Goal: Transaction & Acquisition: Purchase product/service

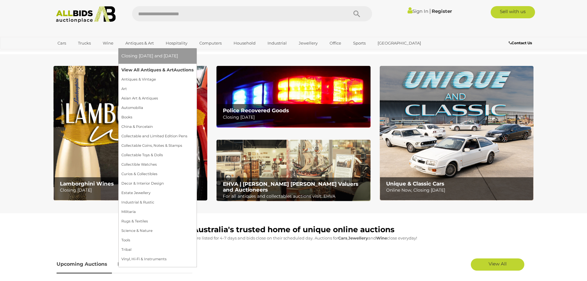
click at [145, 69] on link "View All Antiques & Art Auctions" at bounding box center [157, 69] width 72 height 9
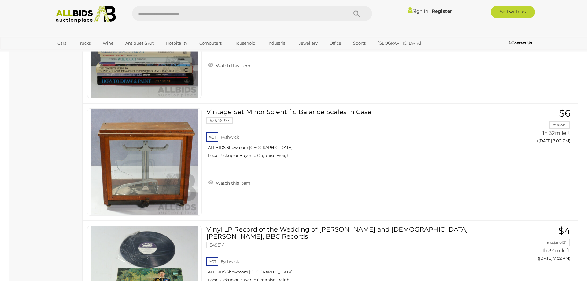
scroll to position [4893, 0]
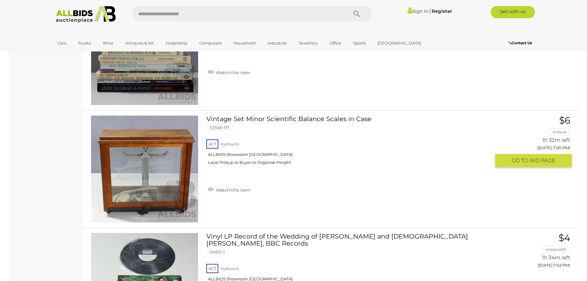
click at [280, 119] on link "Vintage Set Minor Scientific Balance Scales in Case 53546-97 ACT Fyshwick" at bounding box center [351, 142] width 280 height 54
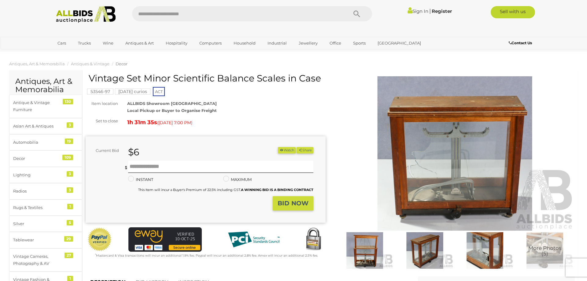
click at [430, 258] on img at bounding box center [424, 250] width 57 height 37
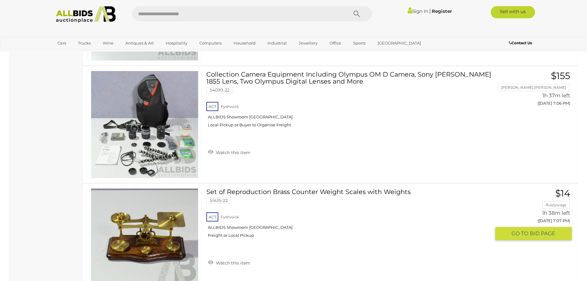
scroll to position [5533, 0]
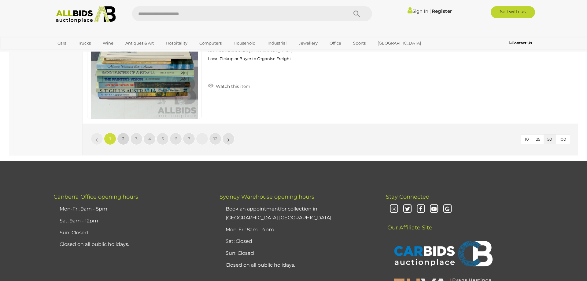
click at [121, 140] on link "2" at bounding box center [123, 139] width 12 height 12
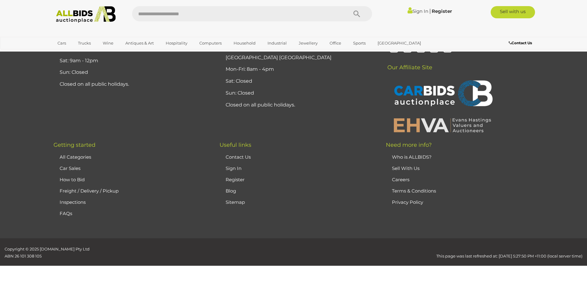
scroll to position [119, 0]
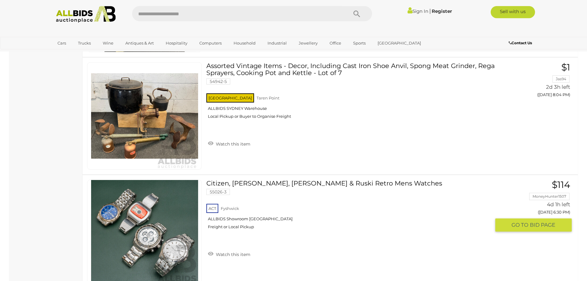
scroll to position [5853, 0]
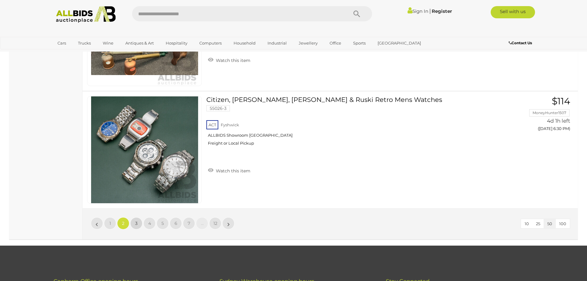
click at [137, 223] on span "3" at bounding box center [136, 223] width 2 height 5
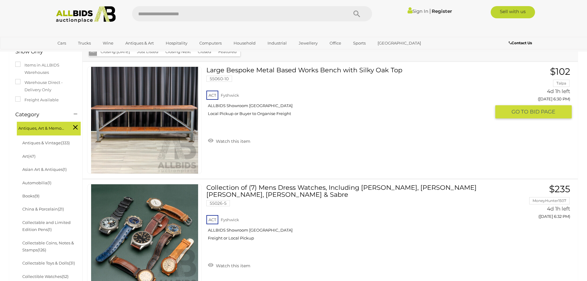
click at [296, 71] on link "Large Bespoke Metal Based Works Bench with Silky Oak Top 55060-10 ACT Fyshwick" at bounding box center [351, 94] width 280 height 54
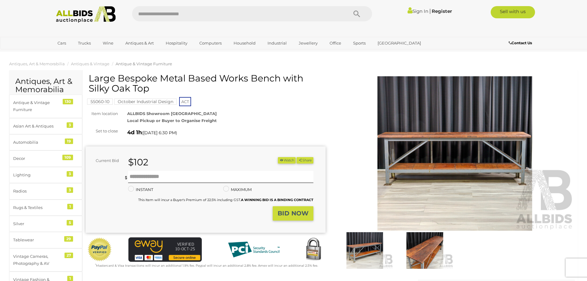
click at [427, 254] on img at bounding box center [424, 250] width 57 height 37
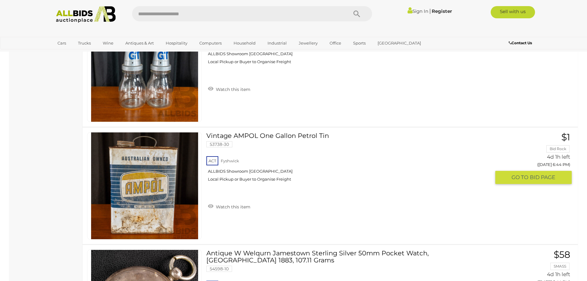
scroll to position [1707, 0]
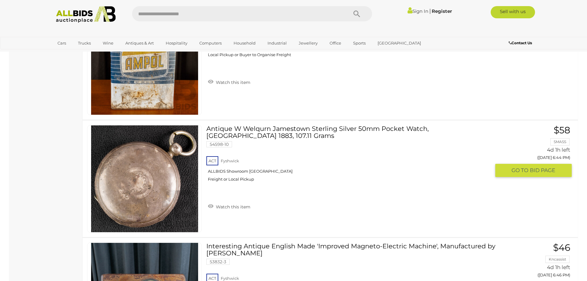
click at [318, 130] on link "Antique W Welqurn Jamestown Sterling Silver 50mm Pocket Watch, London 1883, 107…" at bounding box center [351, 155] width 280 height 61
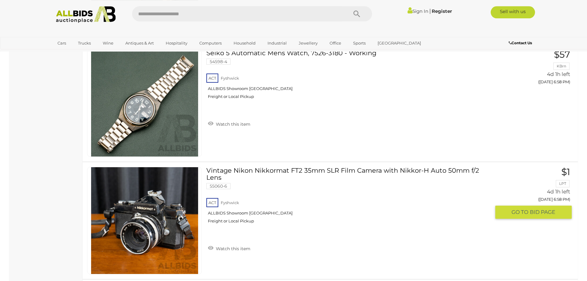
scroll to position [3354, 0]
